Goal: Complete application form: Complete application form

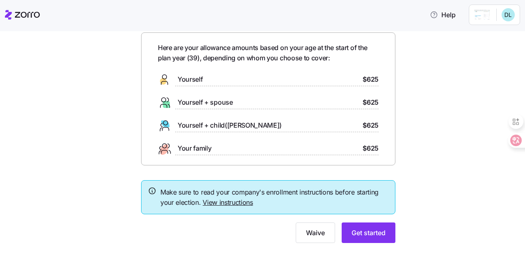
scroll to position [48, 0]
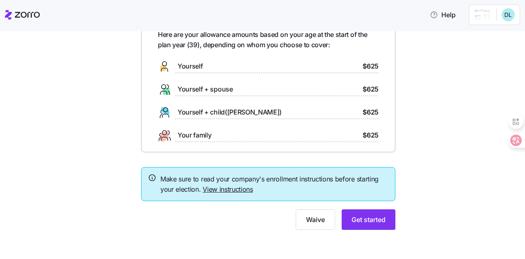
click at [265, 157] on div at bounding box center [268, 155] width 254 height 7
click at [240, 190] on link "View instructions" at bounding box center [227, 189] width 50 height 8
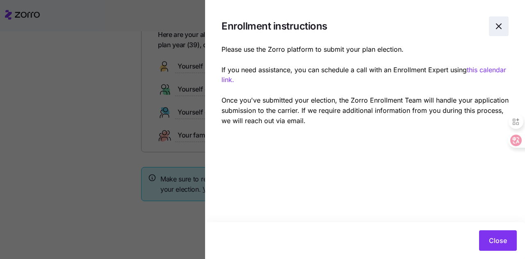
click at [496, 28] on icon "button" at bounding box center [498, 26] width 10 height 10
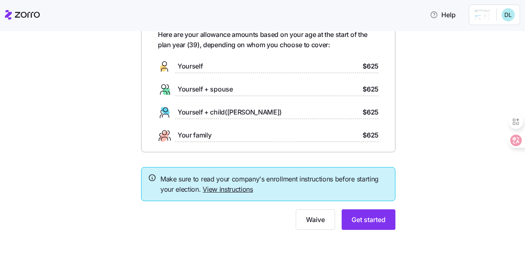
click at [260, 202] on div at bounding box center [268, 205] width 254 height 8
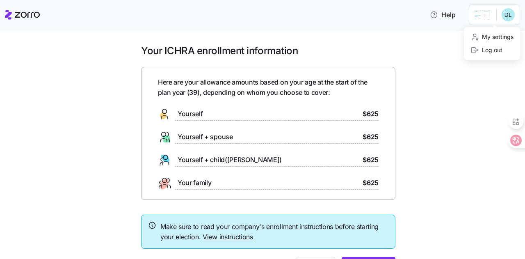
click at [507, 18] on html "Help Your ICHRA enrollment information Here are your allowance amounts based on…" at bounding box center [262, 127] width 525 height 254
click at [487, 15] on html "Help Your ICHRA enrollment information Here are your allowance amounts based on…" at bounding box center [262, 127] width 525 height 254
click at [504, 14] on html "Help Your ICHRA enrollment information Here are your allowance amounts based on…" at bounding box center [262, 127] width 525 height 254
click at [503, 36] on div "My settings" at bounding box center [491, 36] width 43 height 9
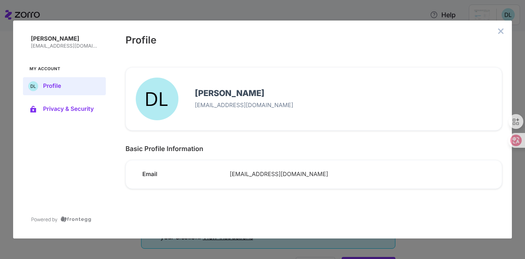
click at [49, 109] on span "Privacy & Security" at bounding box center [71, 109] width 56 height 7
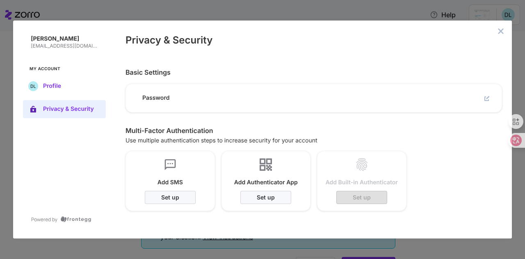
click at [48, 82] on button "Profile" at bounding box center [64, 86] width 83 height 18
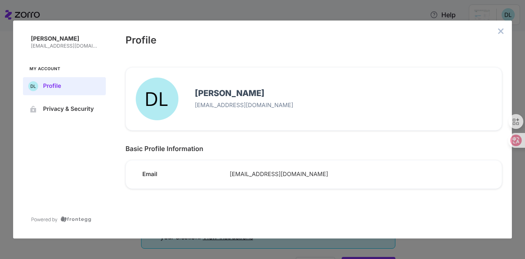
click at [221, 109] on p "[EMAIL_ADDRESS][DOMAIN_NAME]" at bounding box center [343, 105] width 297 height 7
click at [504, 30] on button "close admin-box" at bounding box center [500, 30] width 11 height 11
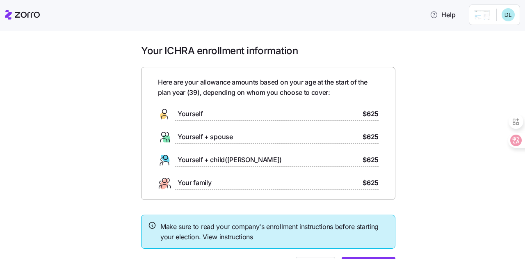
click at [26, 13] on icon at bounding box center [27, 15] width 25 height 6
click at [506, 16] on html "Help Your ICHRA enrollment information Here are your allowance amounts based on…" at bounding box center [262, 127] width 525 height 254
click at [478, 12] on html "Help Your ICHRA enrollment information Here are your allowance amounts based on…" at bounding box center [262, 127] width 525 height 254
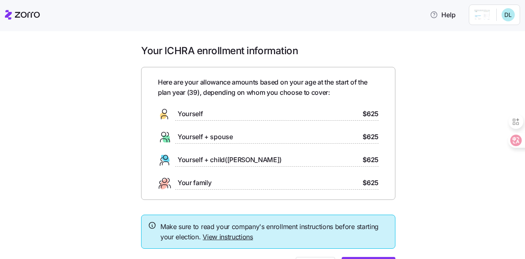
click at [478, 12] on html "Help Your ICHRA enrollment information Here are your allowance amounts based on…" at bounding box center [262, 127] width 525 height 254
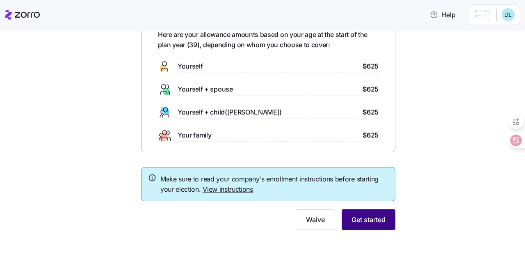
click at [369, 219] on span "Get started" at bounding box center [368, 219] width 34 height 10
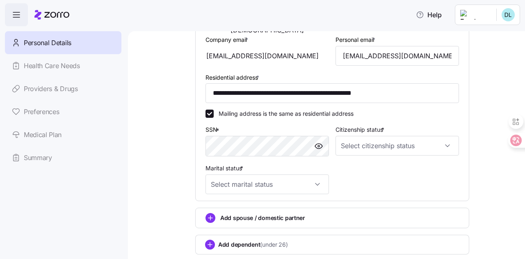
scroll to position [205, 0]
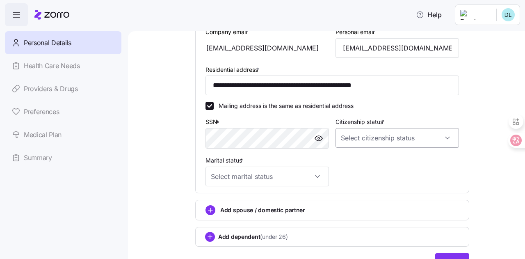
click at [451, 143] on input "Citizenship status *" at bounding box center [396, 138] width 123 height 20
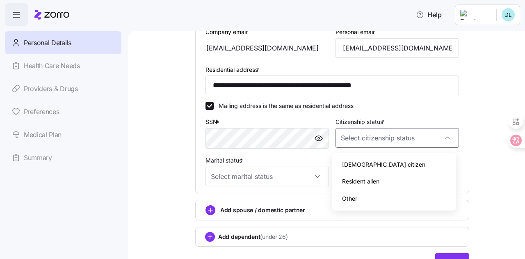
click at [393, 180] on div "Resident alien" at bounding box center [393, 181] width 117 height 17
type input "Resident alien"
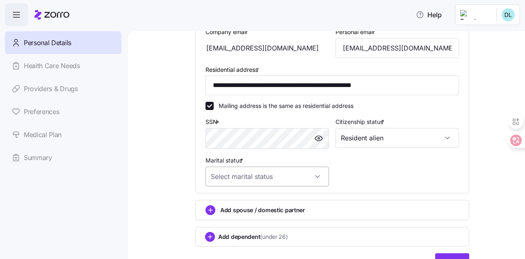
click at [314, 182] on input "Marital status *" at bounding box center [266, 176] width 123 height 20
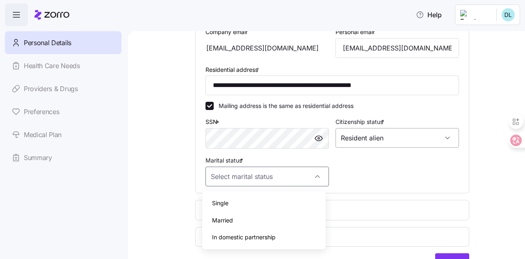
click at [451, 139] on input "Resident alien" at bounding box center [396, 138] width 123 height 20
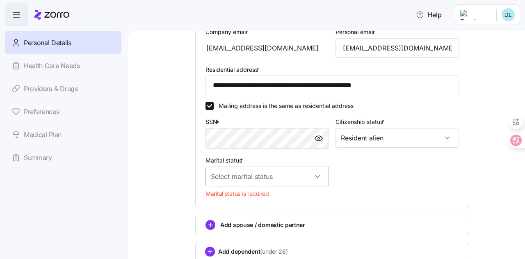
click at [316, 180] on input "Marital status *" at bounding box center [266, 176] width 123 height 20
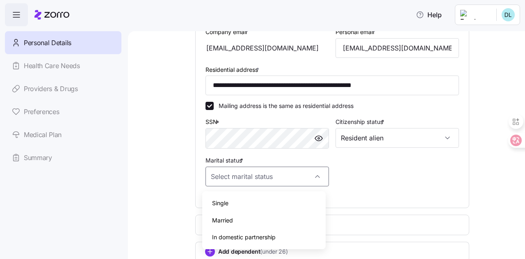
click at [291, 216] on div "Married" at bounding box center [263, 219] width 117 height 17
type input "Married"
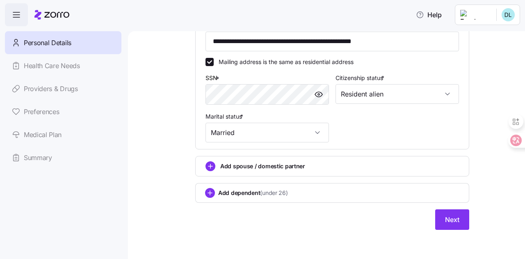
scroll to position [250, 0]
click at [270, 166] on span "Add spouse / domestic partner" at bounding box center [262, 165] width 85 height 8
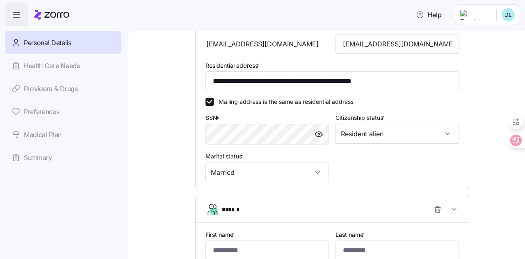
scroll to position [168, 0]
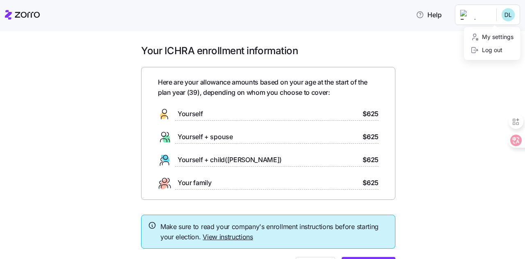
click at [510, 16] on html "Help Your ICHRA enrollment information Here are your allowance amounts based on…" at bounding box center [262, 127] width 525 height 254
click at [322, 58] on html "Help Your ICHRA enrollment information Here are your allowance amounts based on…" at bounding box center [262, 127] width 525 height 254
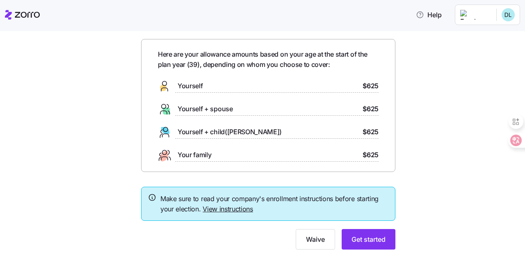
scroll to position [48, 0]
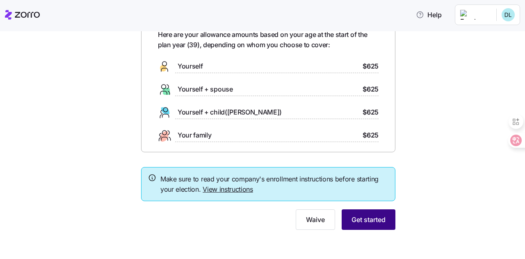
drag, startPoint x: 371, startPoint y: 213, endPoint x: 367, endPoint y: 219, distance: 7.2
click at [371, 213] on button "Get started" at bounding box center [368, 219] width 54 height 20
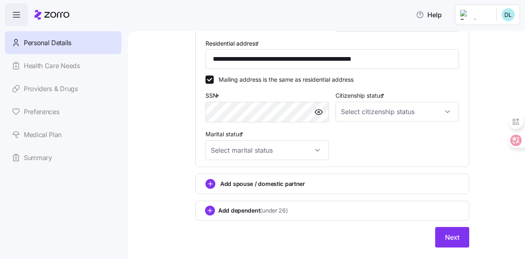
scroll to position [250, 0]
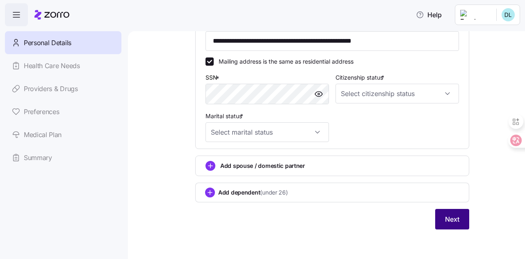
click at [438, 216] on button "Next" at bounding box center [452, 219] width 34 height 20
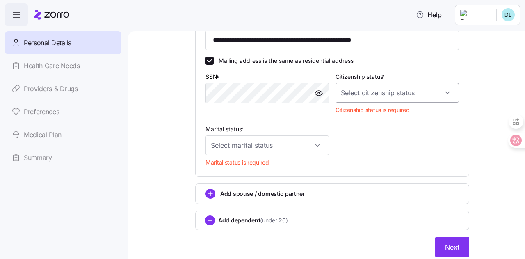
click at [437, 93] on input "Citizenship status *" at bounding box center [396, 93] width 123 height 20
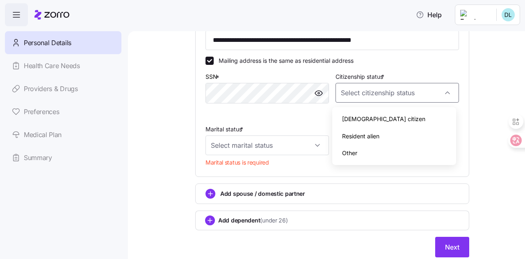
click at [374, 136] on span "Resident alien" at bounding box center [360, 136] width 37 height 9
type input "Resident alien"
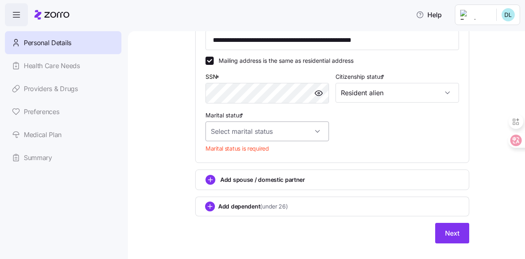
click at [316, 130] on input "Marital status *" at bounding box center [266, 131] width 123 height 20
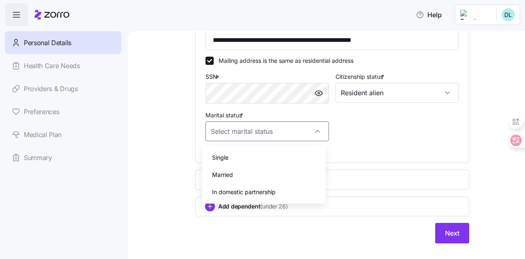
click at [276, 170] on div "Married" at bounding box center [263, 174] width 117 height 17
type input "Married"
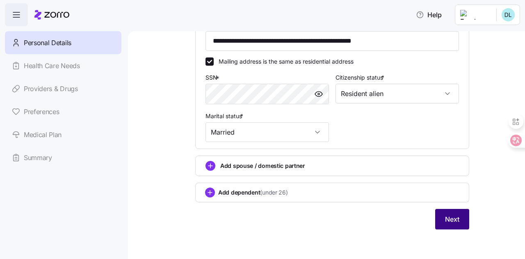
click at [445, 217] on span "Next" at bounding box center [452, 219] width 14 height 10
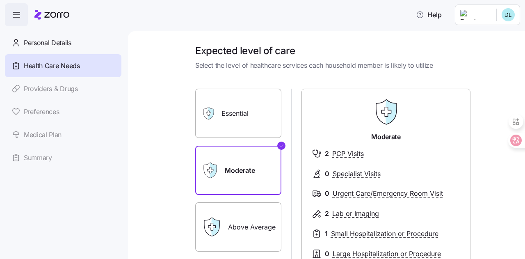
click at [294, 77] on div "Expected level of care Select the level of healthcare services each household m…" at bounding box center [332, 217] width 287 height 346
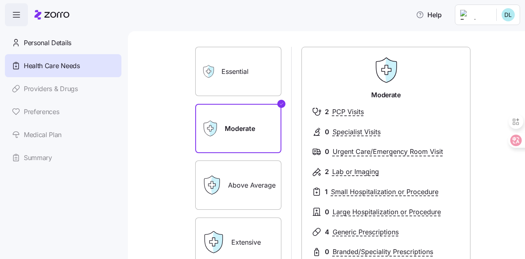
scroll to position [41, 0]
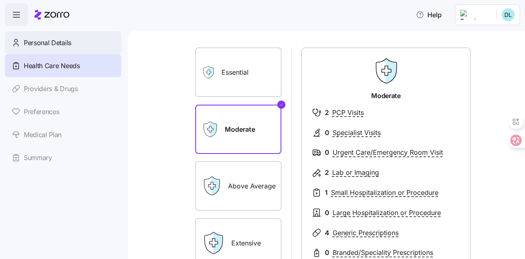
click at [66, 44] on span "Personal Details" at bounding box center [48, 43] width 48 height 10
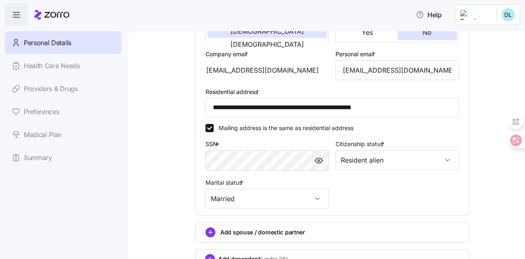
scroll to position [246, 0]
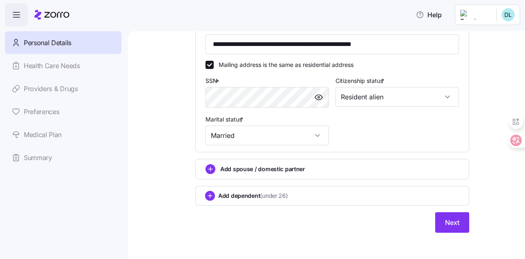
click at [363, 114] on div "**********" at bounding box center [332, 8] width 260 height 280
click at [439, 224] on button "Next" at bounding box center [452, 222] width 34 height 20
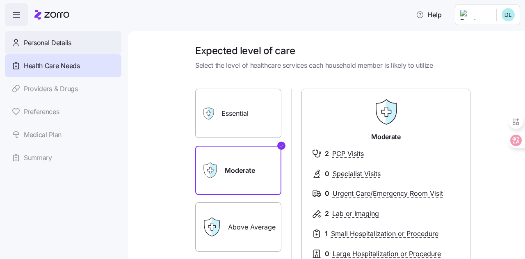
click at [70, 41] on span "Personal Details" at bounding box center [48, 43] width 48 height 10
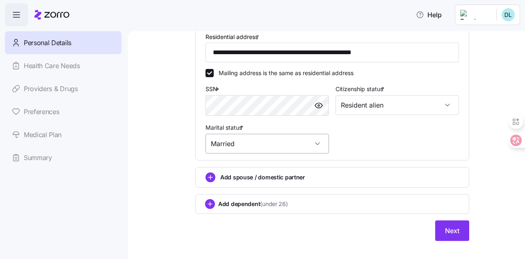
scroll to position [250, 0]
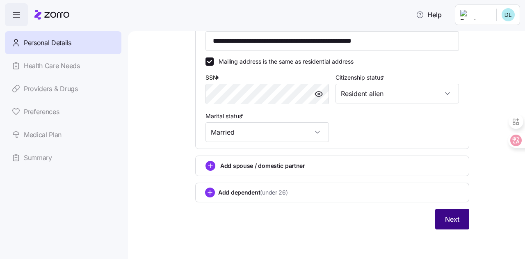
click at [452, 216] on span "Next" at bounding box center [452, 219] width 14 height 10
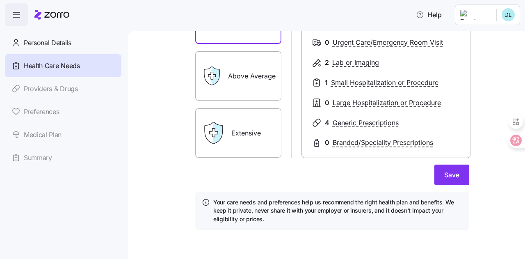
scroll to position [28, 0]
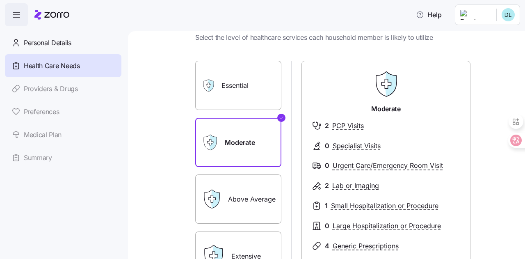
click at [251, 92] on label "Essential" at bounding box center [238, 85] width 86 height 49
click at [0, 0] on input "Essential" at bounding box center [0, 0] width 0 height 0
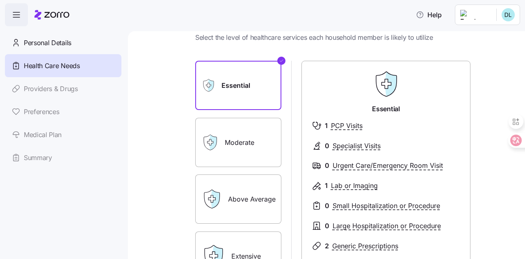
scroll to position [151, 0]
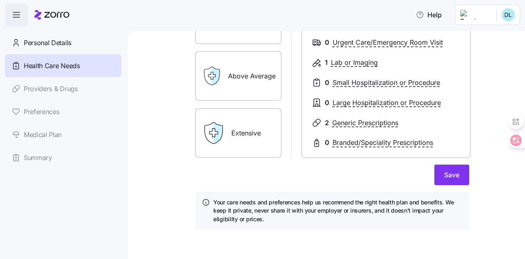
click at [252, 125] on label "Extensive" at bounding box center [238, 132] width 86 height 49
click at [0, 0] on input "Extensive" at bounding box center [0, 0] width 0 height 0
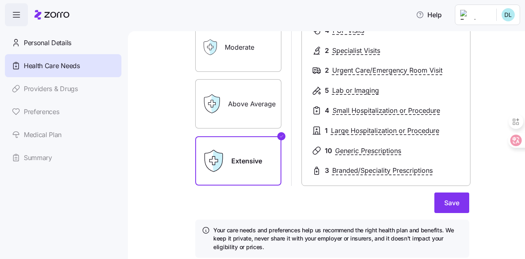
scroll to position [110, 0]
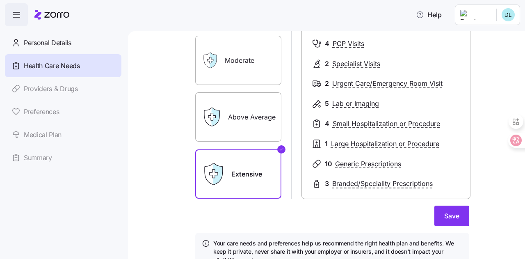
click at [252, 125] on label "Above Average" at bounding box center [238, 116] width 86 height 49
click at [0, 0] on input "Above Average" at bounding box center [0, 0] width 0 height 0
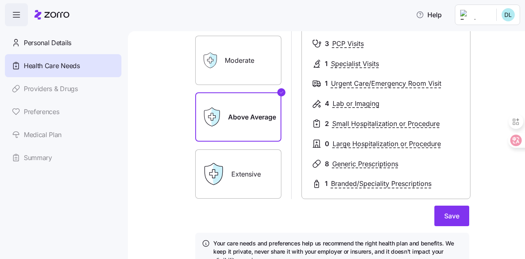
click at [246, 55] on label "Moderate" at bounding box center [238, 60] width 86 height 49
click at [0, 0] on input "Moderate" at bounding box center [0, 0] width 0 height 0
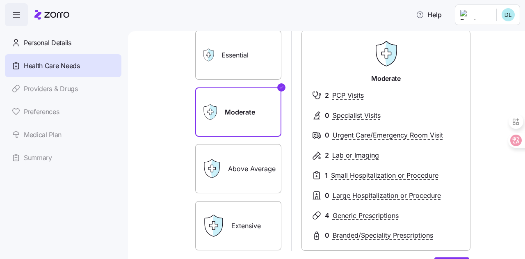
scroll to position [69, 0]
